Goal: Book appointment/travel/reservation

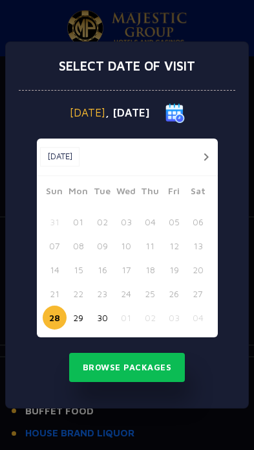
click at [62, 322] on button "28" at bounding box center [55, 318] width 24 height 24
click at [58, 326] on button "28" at bounding box center [55, 318] width 24 height 24
click at [163, 374] on button "Browse Packages" at bounding box center [127, 368] width 117 height 30
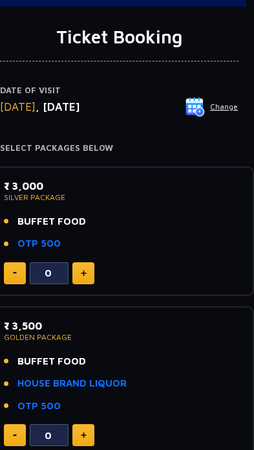
scroll to position [0, 8]
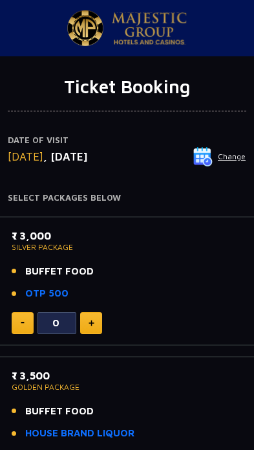
click at [229, 164] on button "Change" at bounding box center [220, 156] width 54 height 21
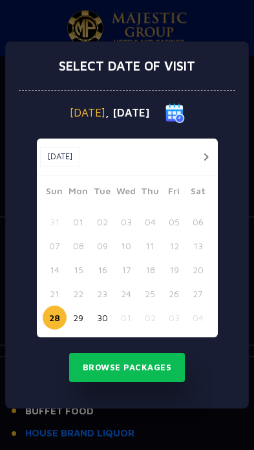
click at [76, 321] on button "29" at bounding box center [79, 318] width 24 height 24
click at [153, 372] on button "Browse Packages" at bounding box center [127, 368] width 117 height 30
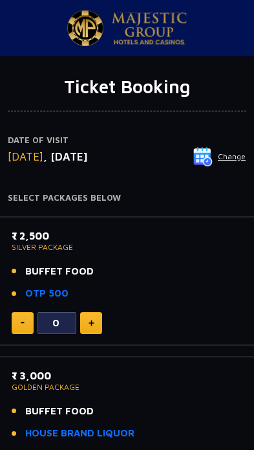
click at [231, 159] on button "Change" at bounding box center [220, 156] width 54 height 21
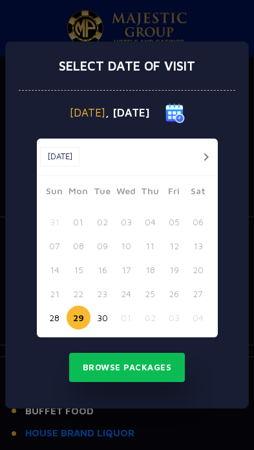
click at [60, 319] on button "28" at bounding box center [55, 318] width 24 height 24
click at [161, 367] on button "Browse Packages" at bounding box center [127, 368] width 117 height 30
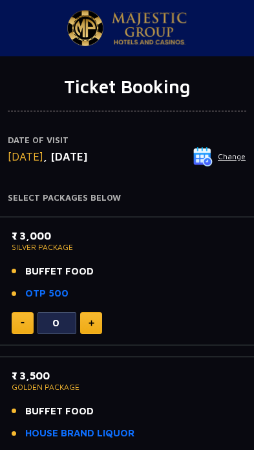
click at [232, 157] on button "Change" at bounding box center [220, 156] width 54 height 21
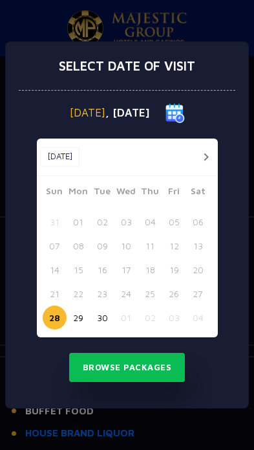
click at [111, 320] on button "30" at bounding box center [103, 318] width 24 height 24
click at [169, 376] on button "Browse Packages" at bounding box center [127, 368] width 117 height 30
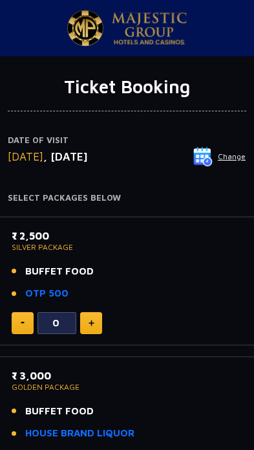
click at [231, 163] on button "Change" at bounding box center [220, 156] width 54 height 21
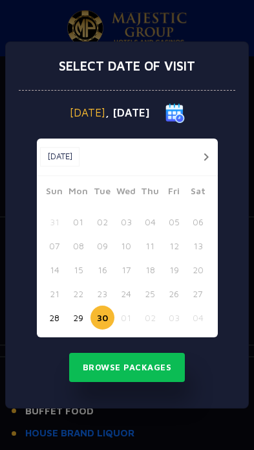
click at [78, 320] on button "29" at bounding box center [79, 318] width 24 height 24
click at [157, 376] on button "Browse Packages" at bounding box center [127, 368] width 117 height 30
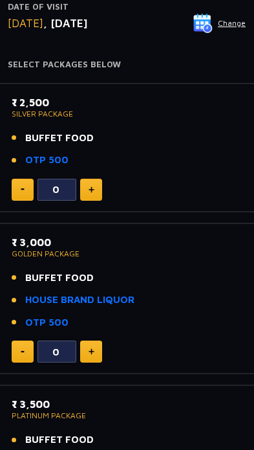
scroll to position [135, 0]
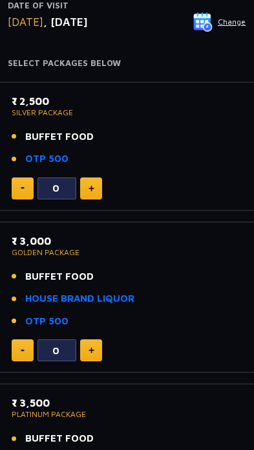
click at [43, 159] on link "OTP 500" at bounding box center [46, 159] width 43 height 15
